Goal: Find specific page/section: Find specific page/section

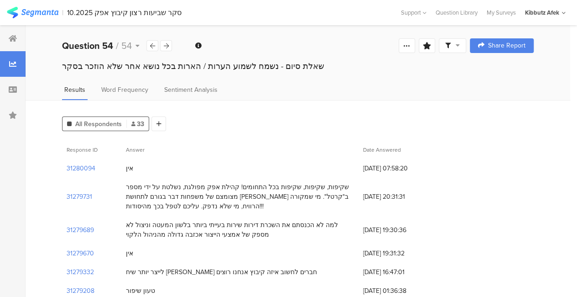
click at [98, 11] on div "10.2025 סקר שביעות רצון קיבוץ אפק" at bounding box center [124, 12] width 115 height 9
